Goal: Task Accomplishment & Management: Use online tool/utility

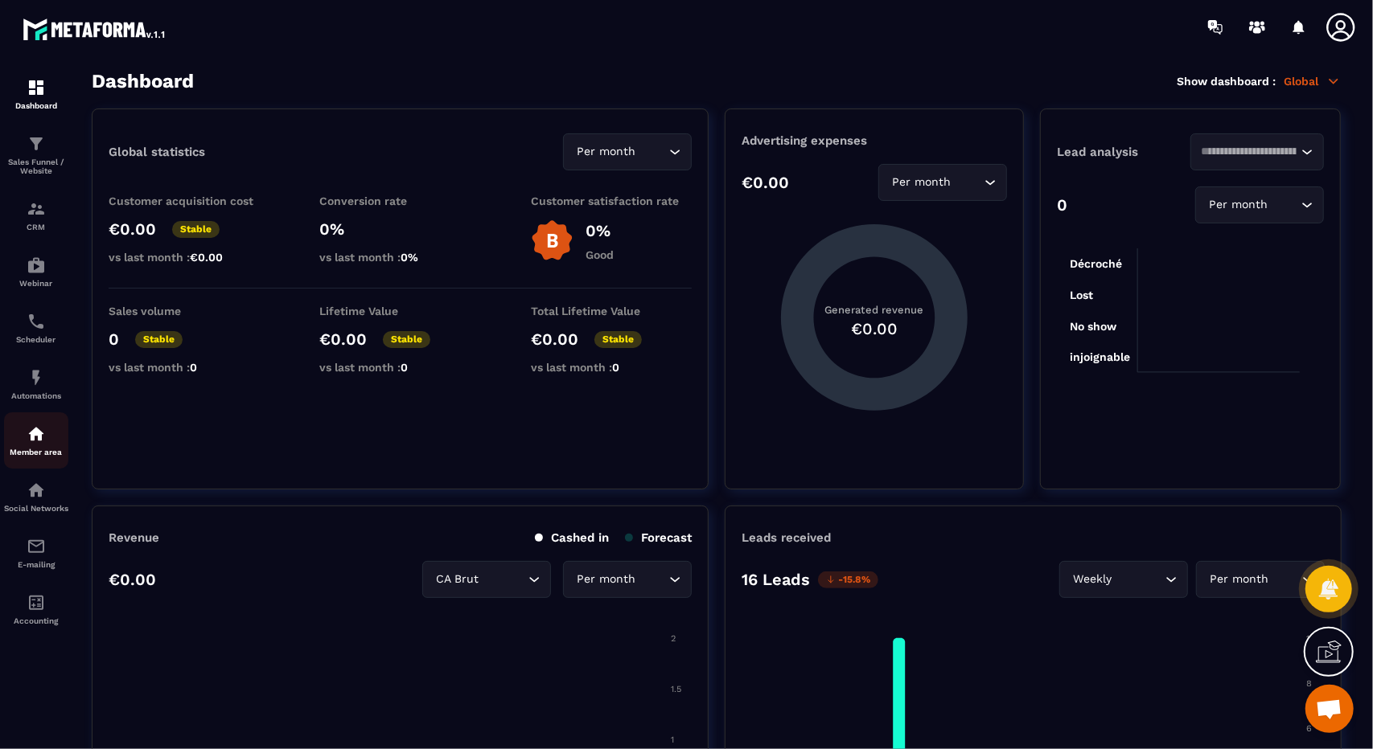
click at [37, 440] on img at bounding box center [36, 434] width 19 height 19
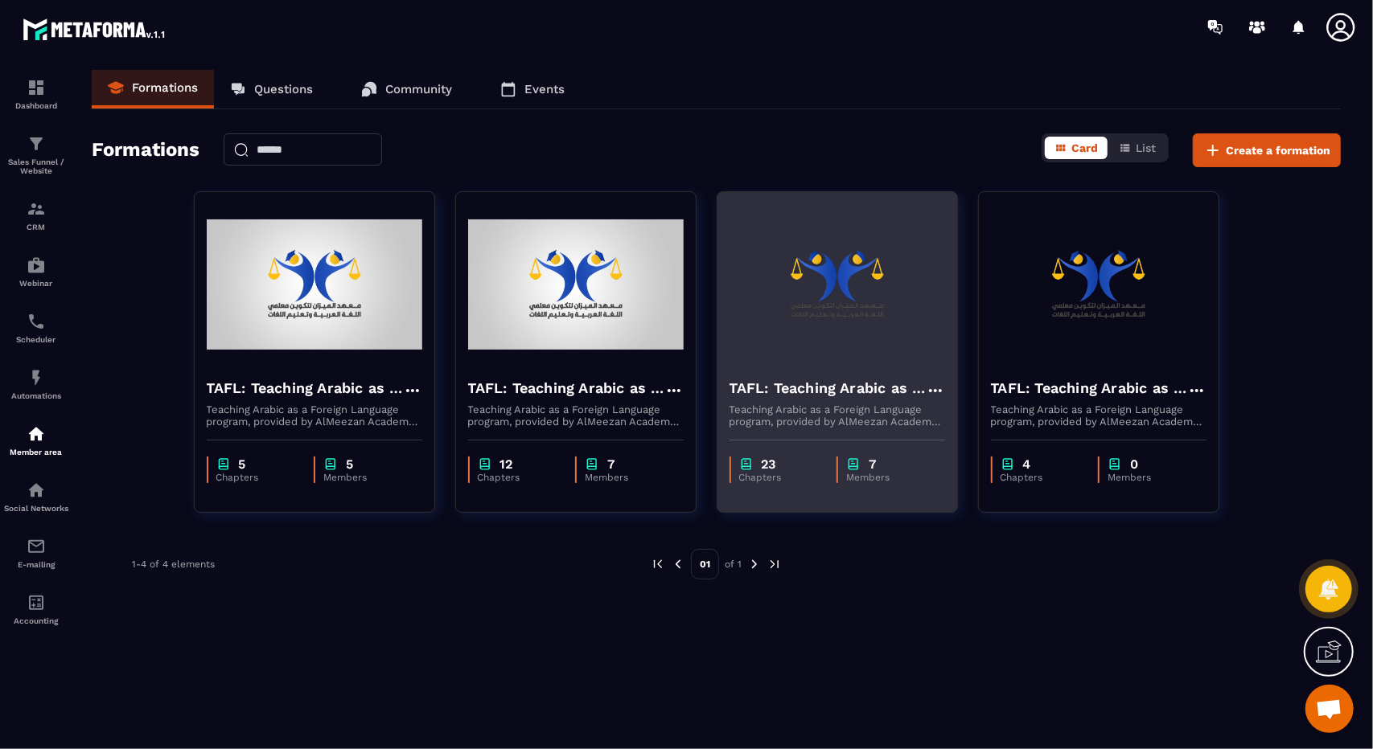
click at [791, 482] on p "Chapters" at bounding box center [780, 477] width 82 height 11
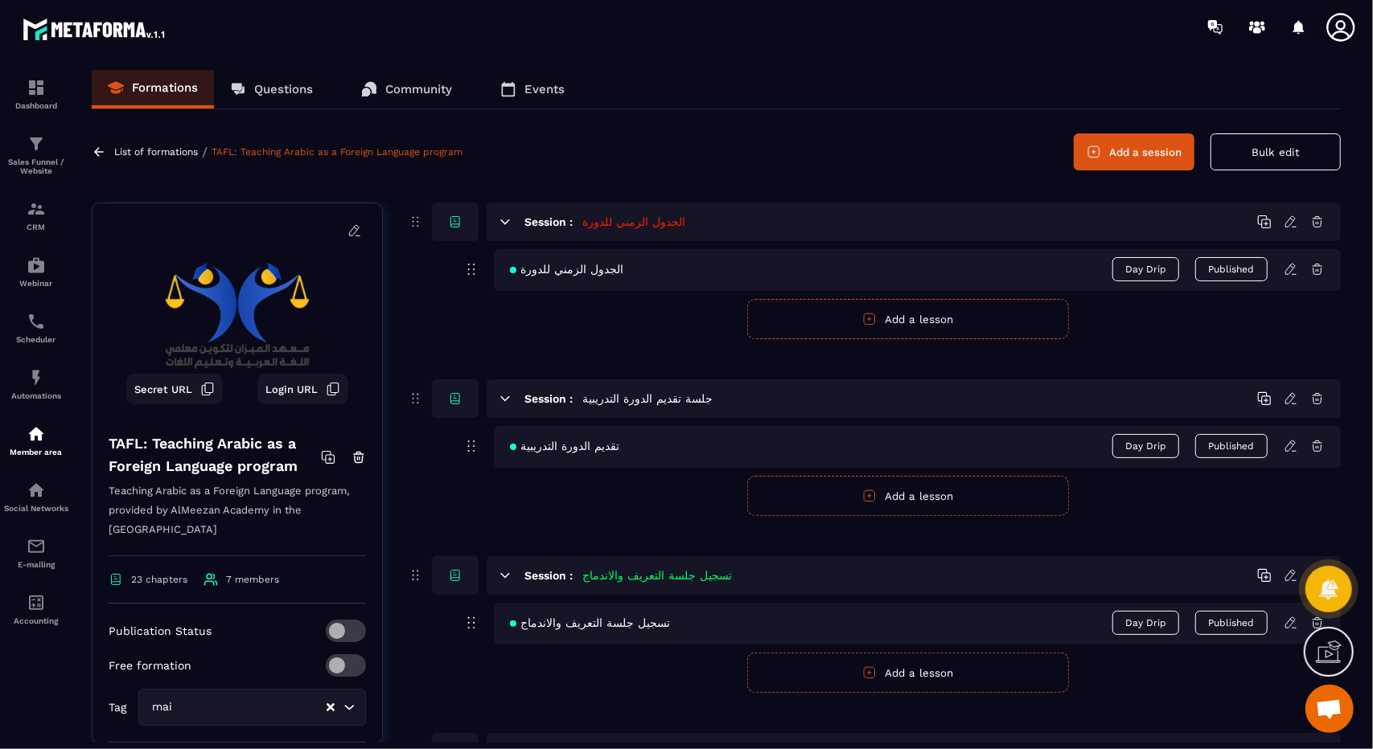
click at [598, 676] on form "Publish Cancel Add a lesson" at bounding box center [907, 673] width 866 height 40
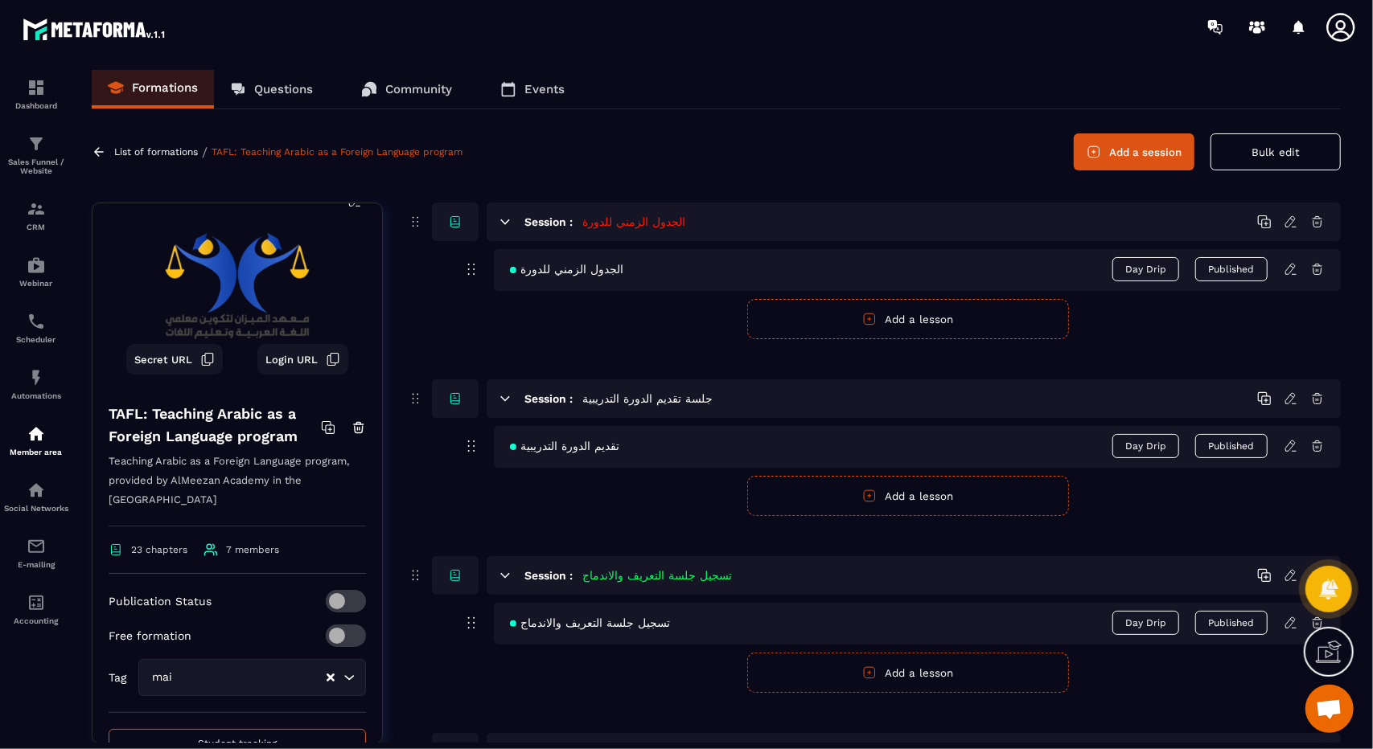
scroll to position [153, 0]
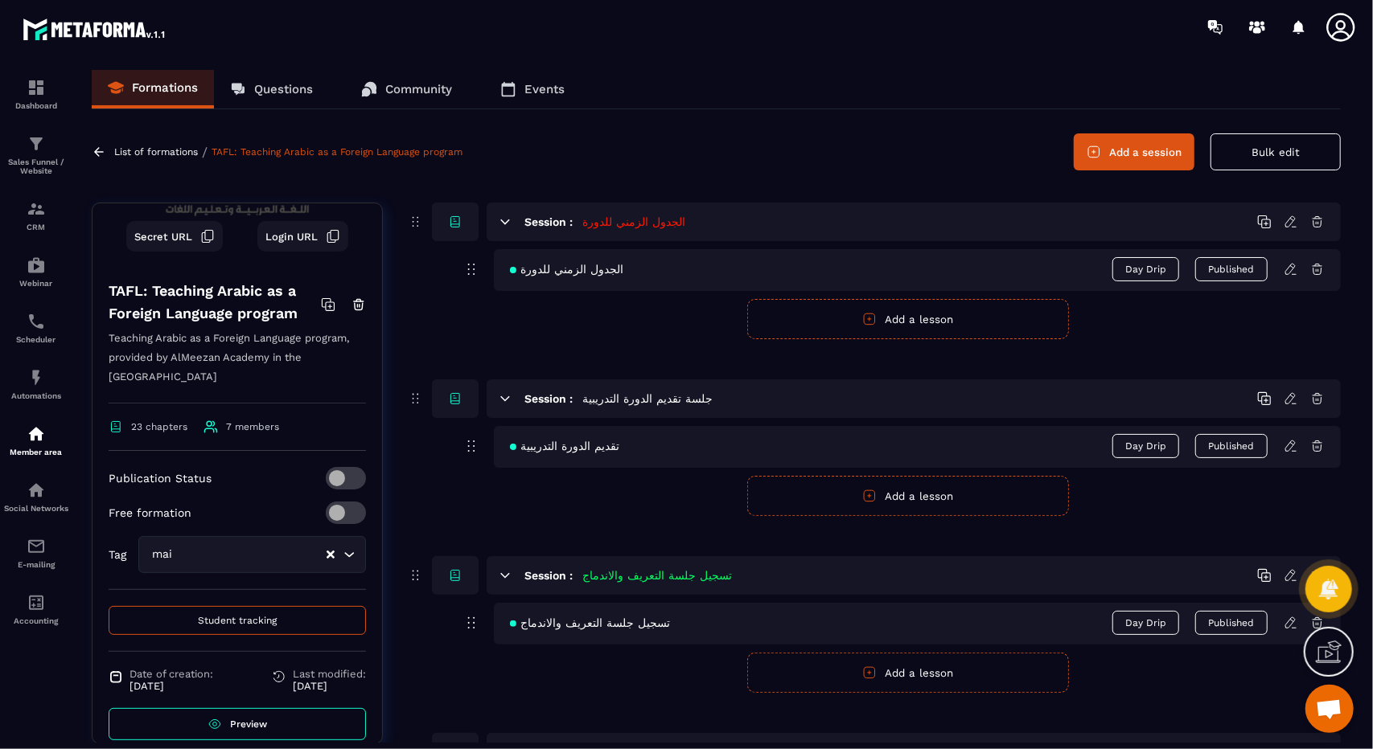
click at [256, 719] on span "Preview" at bounding box center [248, 724] width 37 height 11
